Goal: Information Seeking & Learning: Find specific page/section

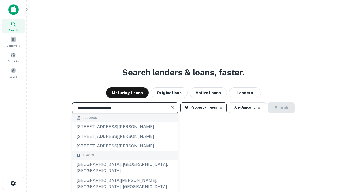
click at [125, 175] on div "Santa Monica, CA, USA" at bounding box center [125, 167] width 106 height 16
click at [204, 107] on button "All Property Types" at bounding box center [204, 107] width 46 height 11
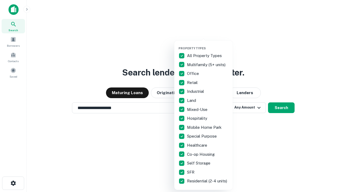
type input "**********"
click at [208, 45] on button "button" at bounding box center [208, 45] width 59 height 0
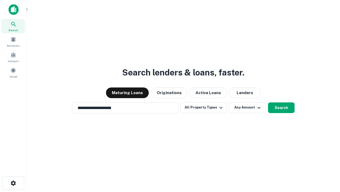
scroll to position [8, 0]
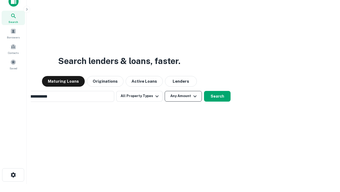
click at [165, 91] on button "Any Amount" at bounding box center [183, 96] width 37 height 11
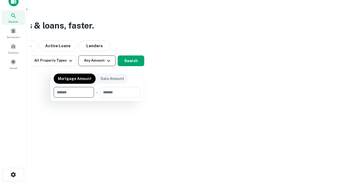
type input "*******"
click at [97, 97] on button "button" at bounding box center [97, 97] width 87 height 0
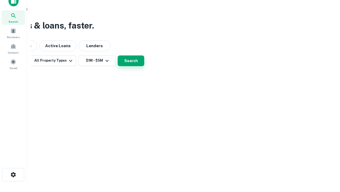
click at [144, 66] on button "Search" at bounding box center [131, 60] width 27 height 11
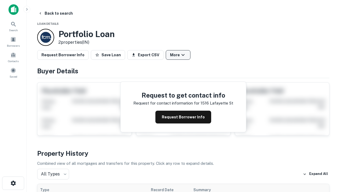
click at [178, 55] on button "More" at bounding box center [178, 55] width 25 height 10
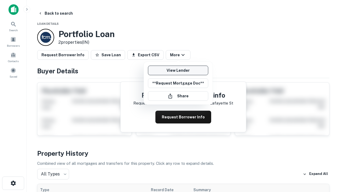
click at [178, 70] on link "View Lender" at bounding box center [178, 70] width 60 height 10
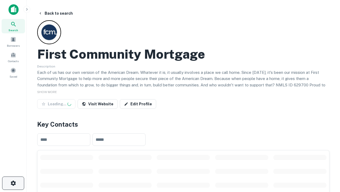
click at [13, 183] on icon "button" at bounding box center [13, 183] width 6 height 6
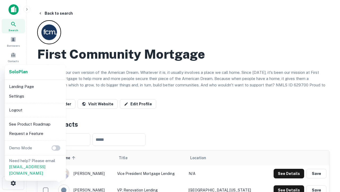
click at [35, 110] on li "Logout" at bounding box center [35, 110] width 57 height 10
